Goal: Information Seeking & Learning: Learn about a topic

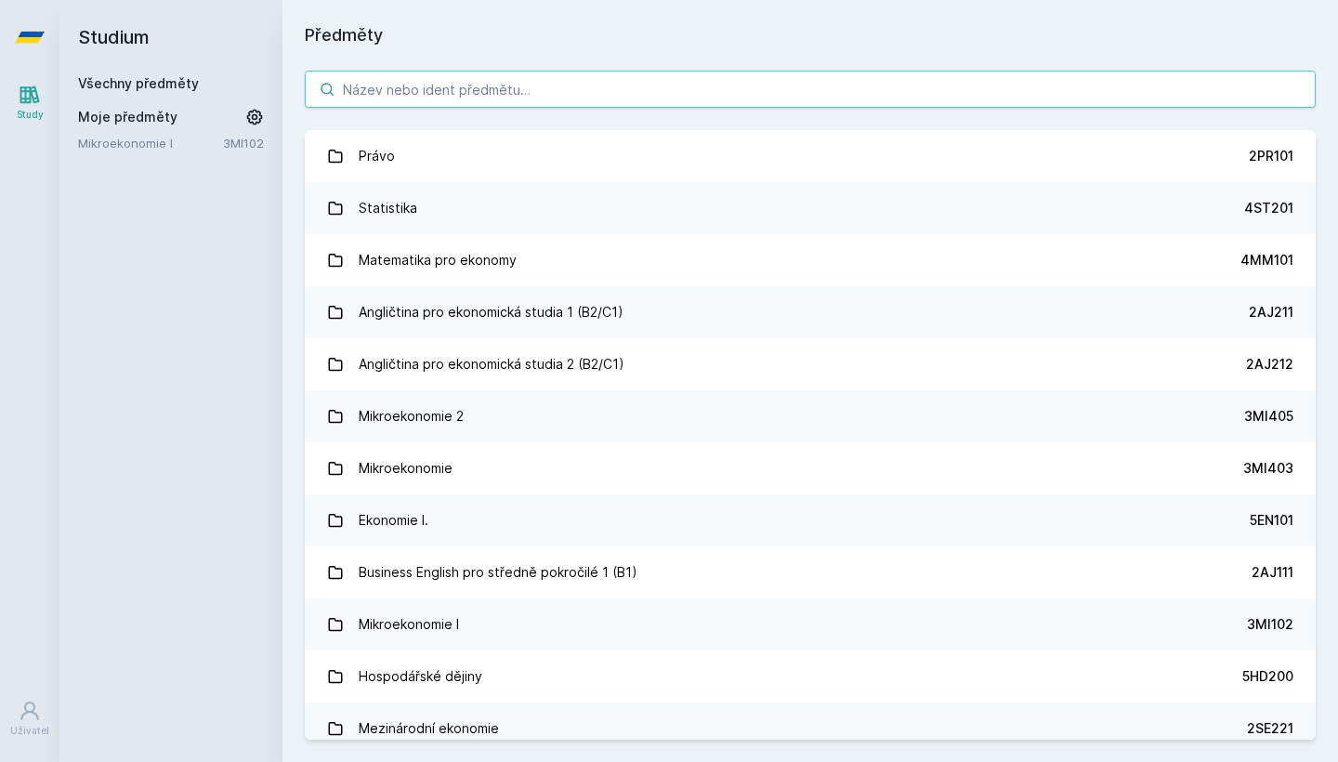
click at [478, 85] on input "search" at bounding box center [810, 89] width 1011 height 37
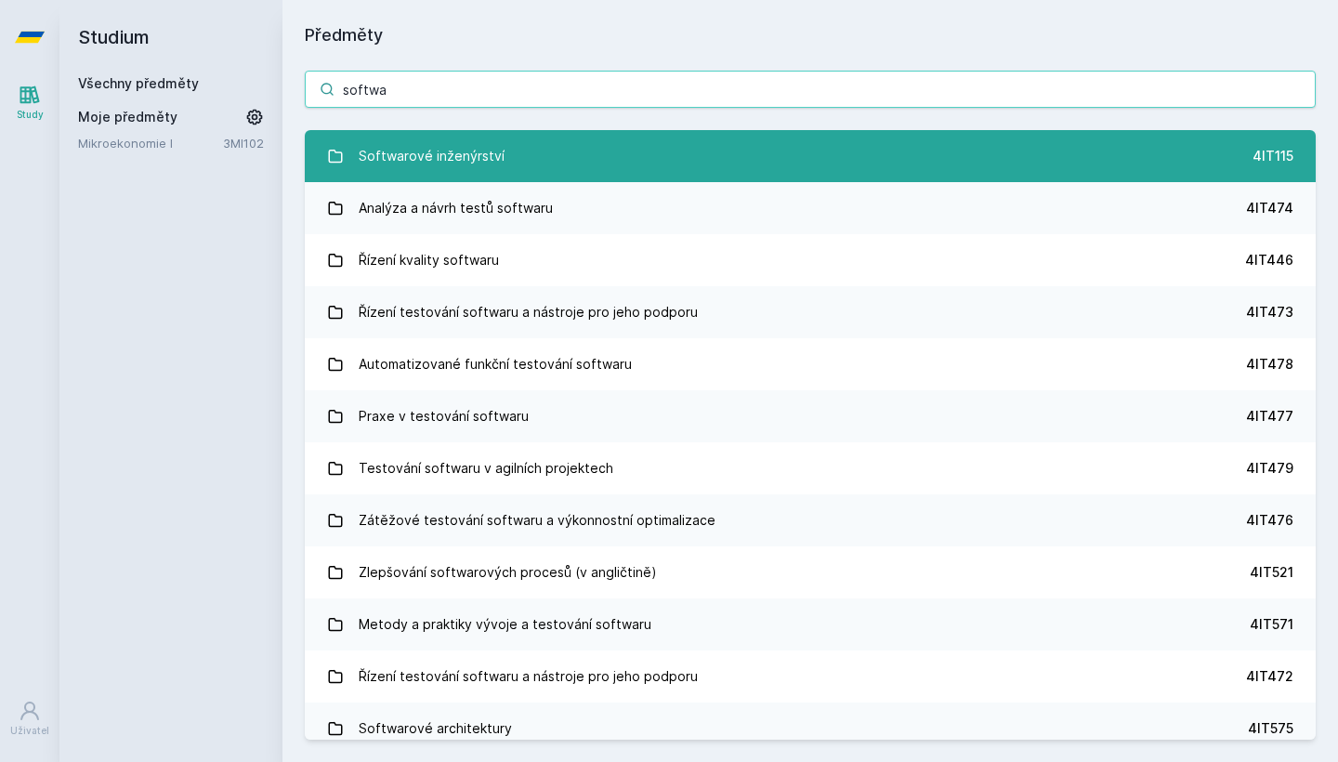
type input "softwa"
click at [564, 160] on link "Softwarové inženýrství 4IT115" at bounding box center [810, 156] width 1011 height 52
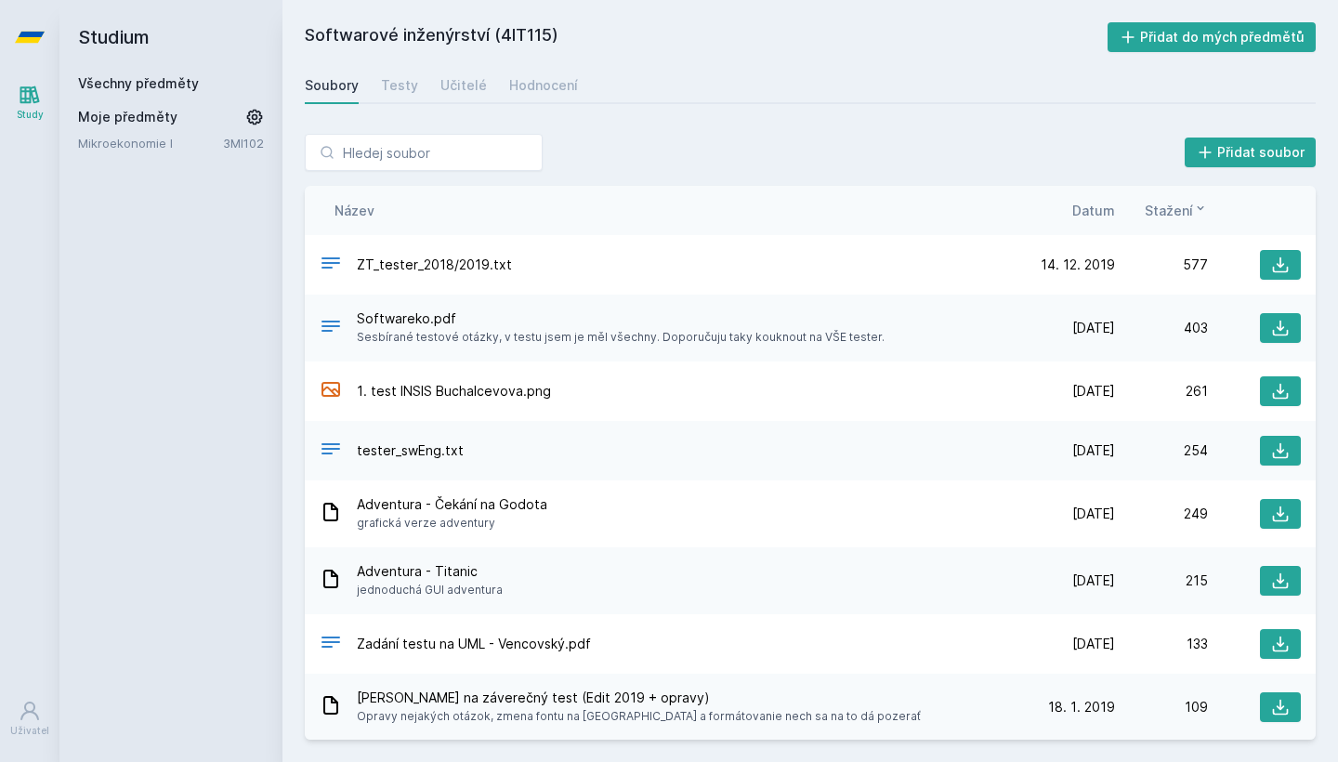
drag, startPoint x: 416, startPoint y: 319, endPoint x: 448, endPoint y: 319, distance: 31.6
click at [443, 319] on span "Softwareko.pdf" at bounding box center [621, 318] width 528 height 19
click at [450, 319] on span "Softwareko.pdf" at bounding box center [621, 318] width 528 height 19
click at [510, 80] on div "Hodnocení" at bounding box center [543, 85] width 69 height 19
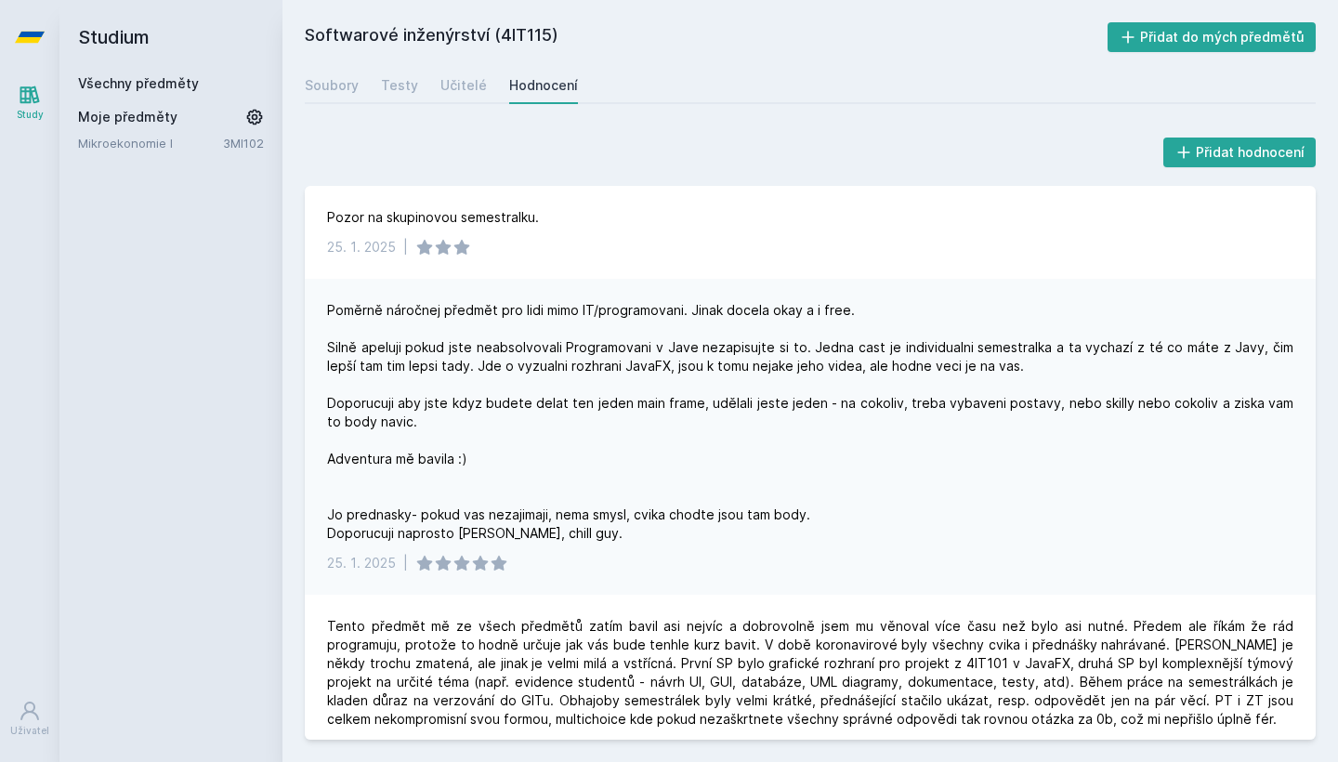
click at [656, 543] on div "Poměrně náročnej předmět pro lidi mimo IT/programovani. Jinak docela okay a i f…" at bounding box center [810, 422] width 966 height 242
click at [653, 472] on div "Poměrně náročnej předmět pro lidi mimo IT/programovani. Jinak docela okay a i f…" at bounding box center [810, 422] width 966 height 242
drag, startPoint x: 451, startPoint y: 348, endPoint x: 501, endPoint y: 348, distance: 50.2
click at [501, 348] on div "Poměrně náročnej předmět pro lidi mimo IT/programovani. Jinak docela okay a i f…" at bounding box center [810, 422] width 966 height 242
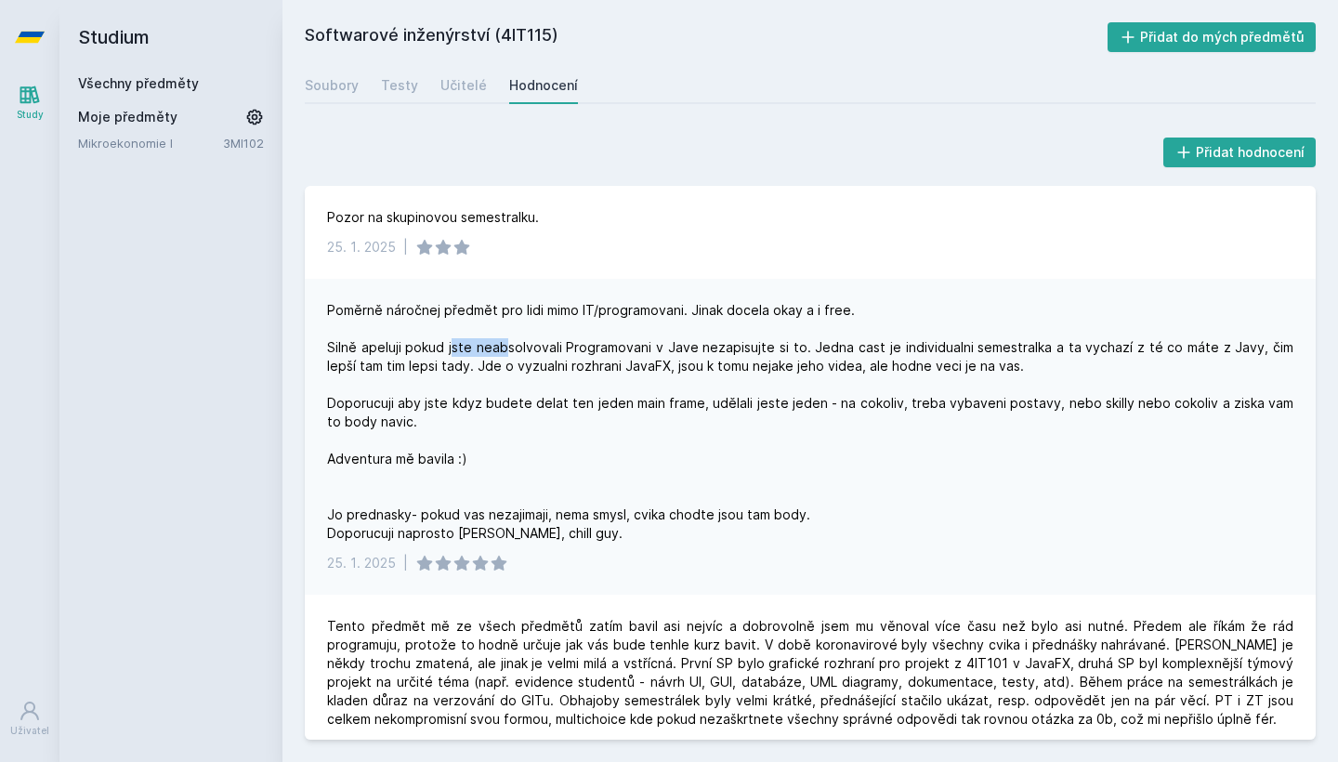
click at [501, 348] on div "Poměrně náročnej předmět pro lidi mimo IT/programovani. Jinak docela okay a i f…" at bounding box center [810, 422] width 966 height 242
drag, startPoint x: 328, startPoint y: 346, endPoint x: 793, endPoint y: 350, distance: 465.5
click at [793, 350] on div "Poměrně náročnej předmět pro lidi mimo IT/programovani. Jinak docela okay a i f…" at bounding box center [810, 422] width 966 height 242
